Goal: Check status: Check status

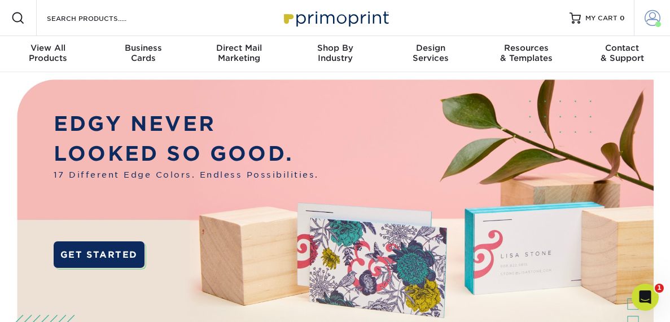
click at [651, 19] on span at bounding box center [653, 18] width 16 height 16
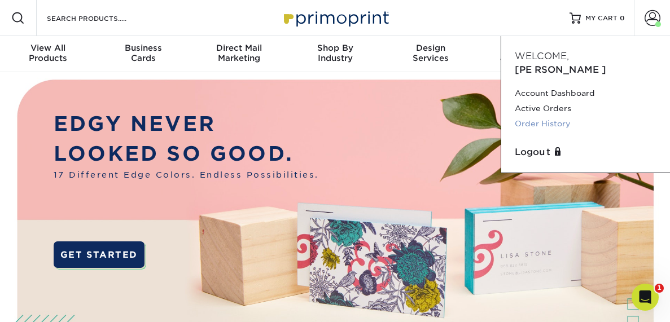
click at [555, 116] on link "Order History" at bounding box center [586, 123] width 142 height 15
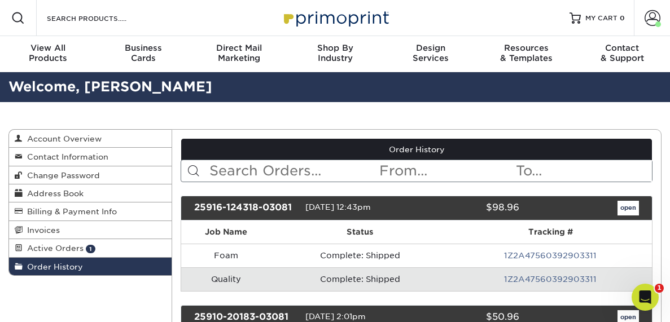
click at [248, 170] on input "text" at bounding box center [293, 170] width 170 height 21
